Goal: Information Seeking & Learning: Compare options

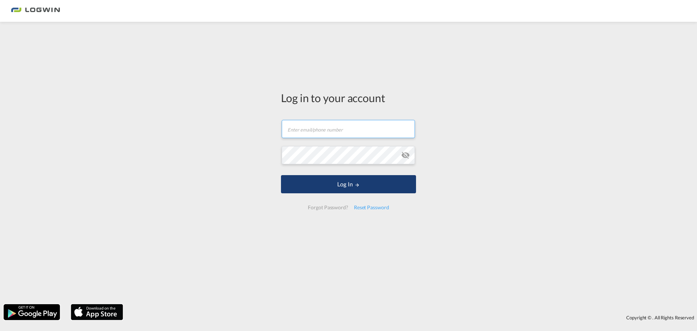
type input "philippe.hackfort@logwin-logistics.com"
click at [343, 182] on button "Log In" at bounding box center [348, 184] width 135 height 18
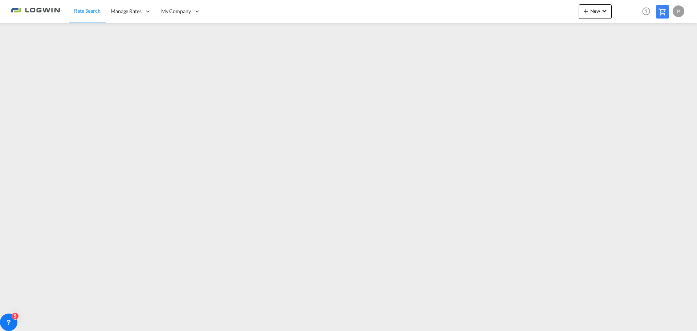
click at [93, 13] on span "Rate Search" at bounding box center [87, 11] width 27 height 6
click at [47, 9] on img at bounding box center [35, 11] width 49 height 16
click at [586, 10] on md-icon "icon-plus 400-fg" at bounding box center [586, 11] width 9 height 9
click at [476, 66] on md-backdrop at bounding box center [348, 165] width 697 height 331
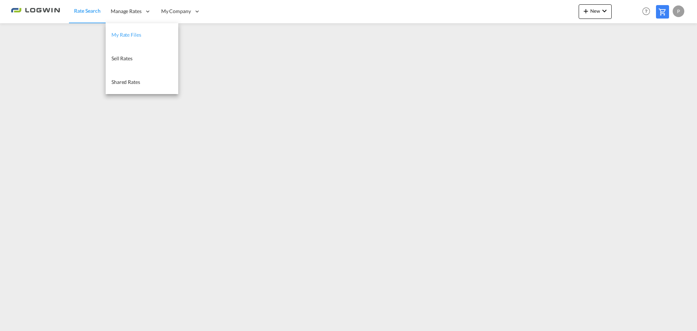
click at [133, 33] on span "My Rate Files" at bounding box center [126, 35] width 30 height 6
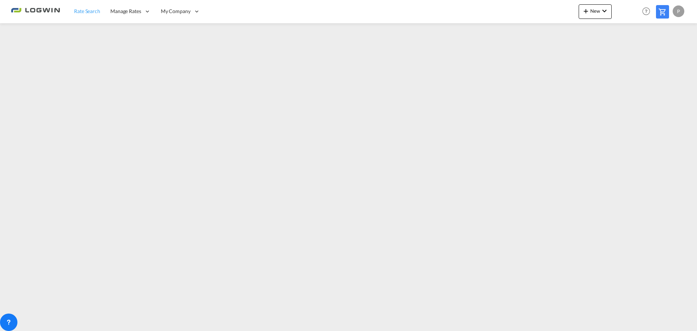
click at [93, 13] on span "Rate Search" at bounding box center [87, 11] width 26 height 6
